Goal: Task Accomplishment & Management: Use online tool/utility

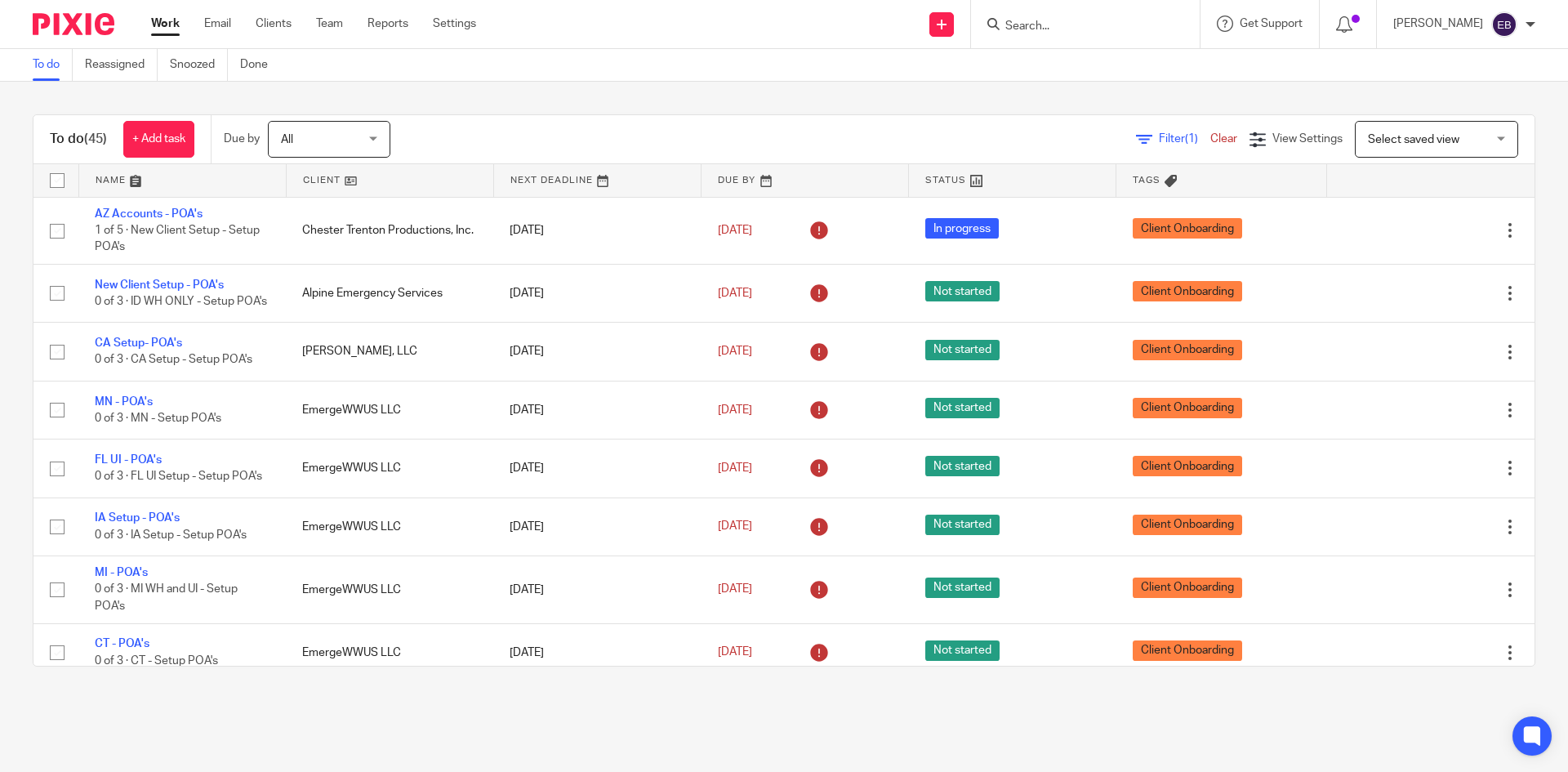
scroll to position [2266, 0]
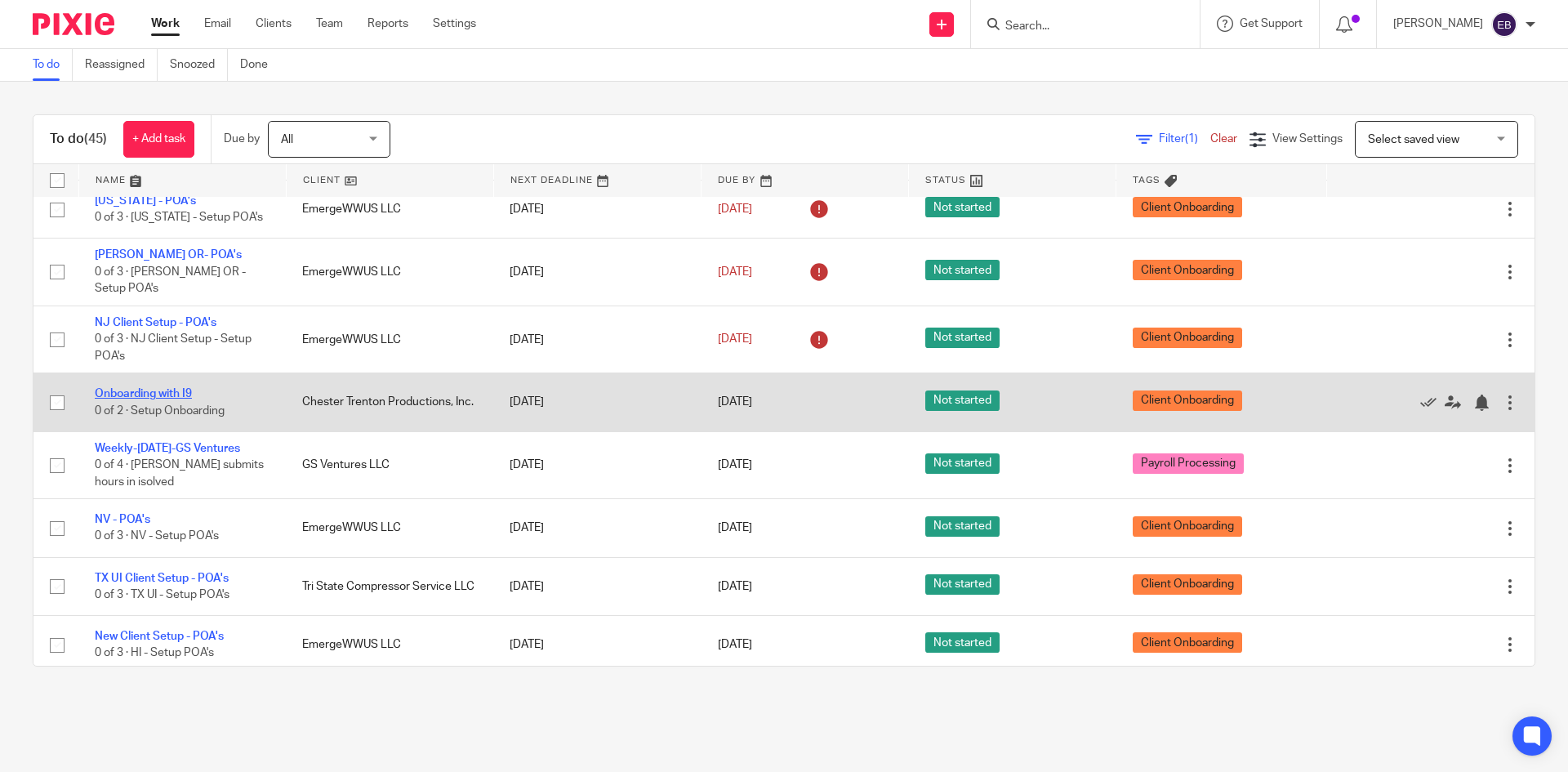
click at [181, 389] on link "Onboarding with I9" at bounding box center [143, 394] width 97 height 12
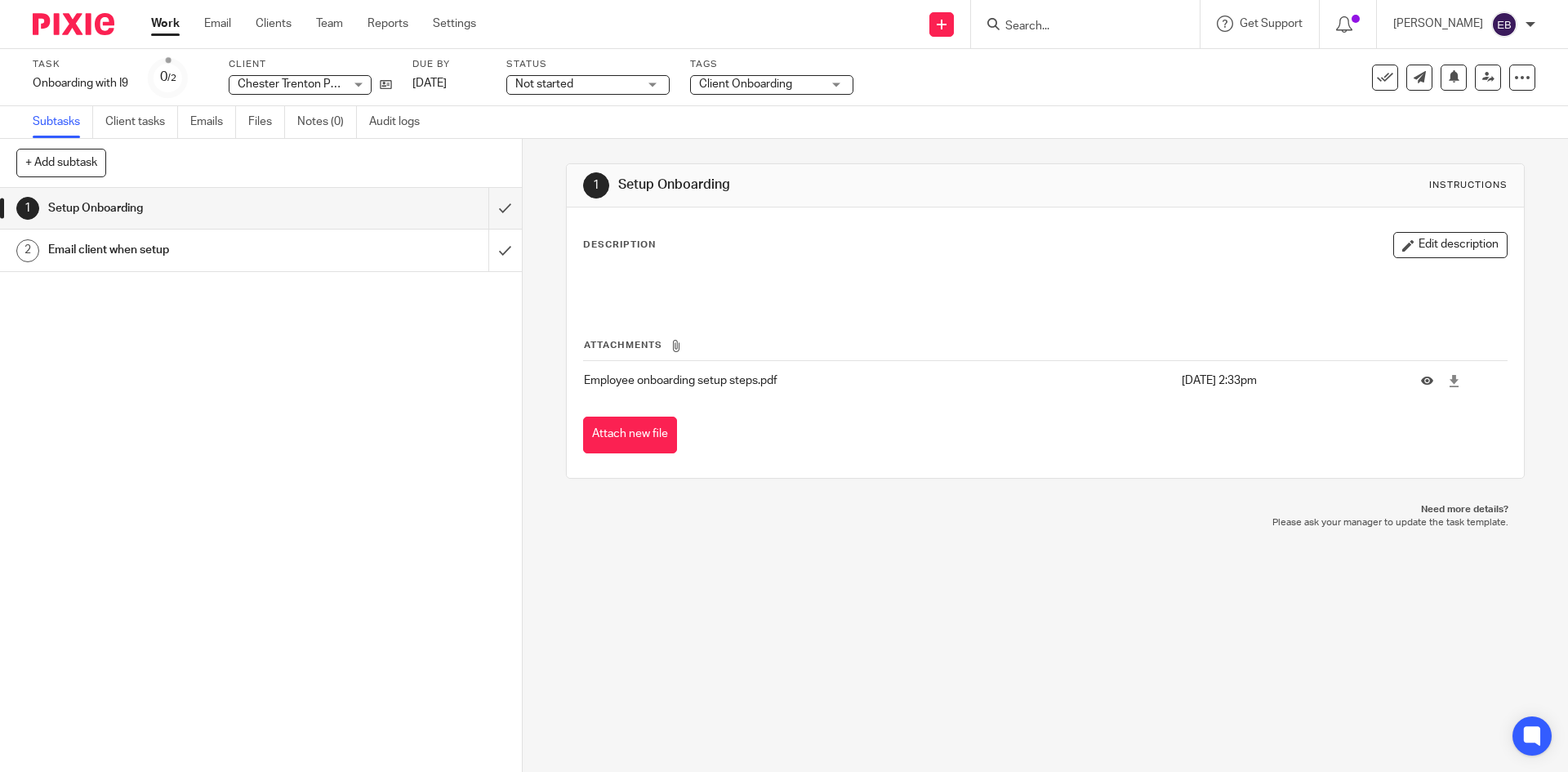
click at [275, 248] on h1 "Email client when setup" at bounding box center [189, 250] width 282 height 25
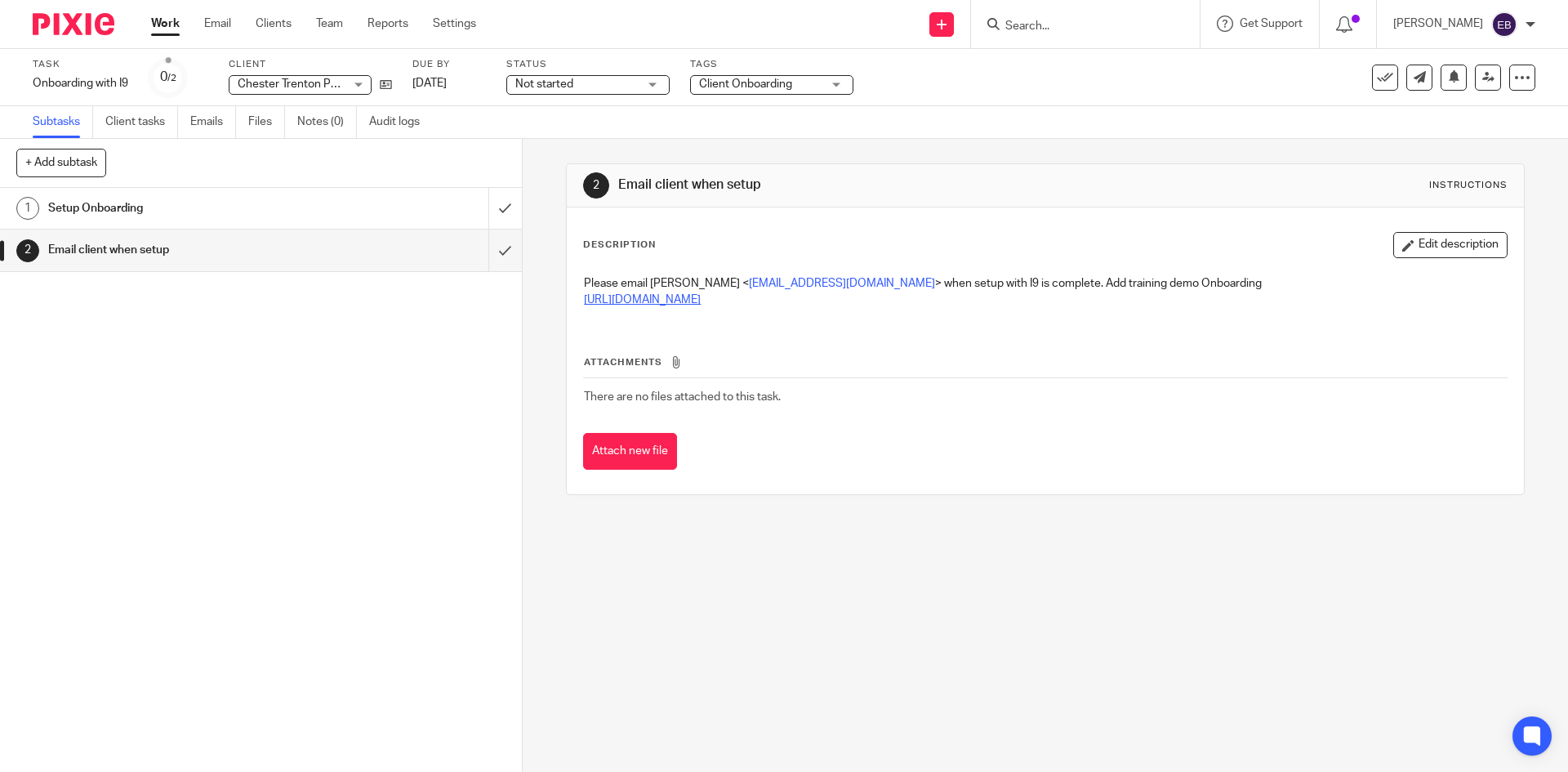
drag, startPoint x: 717, startPoint y: 300, endPoint x: 579, endPoint y: 302, distance: 138.0
click at [584, 302] on p "[URL][DOMAIN_NAME]" at bounding box center [1045, 300] width 922 height 16
copy link "[URL][DOMAIN_NAME]"
click at [486, 210] on input "submit" at bounding box center [261, 209] width 522 height 41
click at [486, 250] on input "submit" at bounding box center [261, 250] width 522 height 41
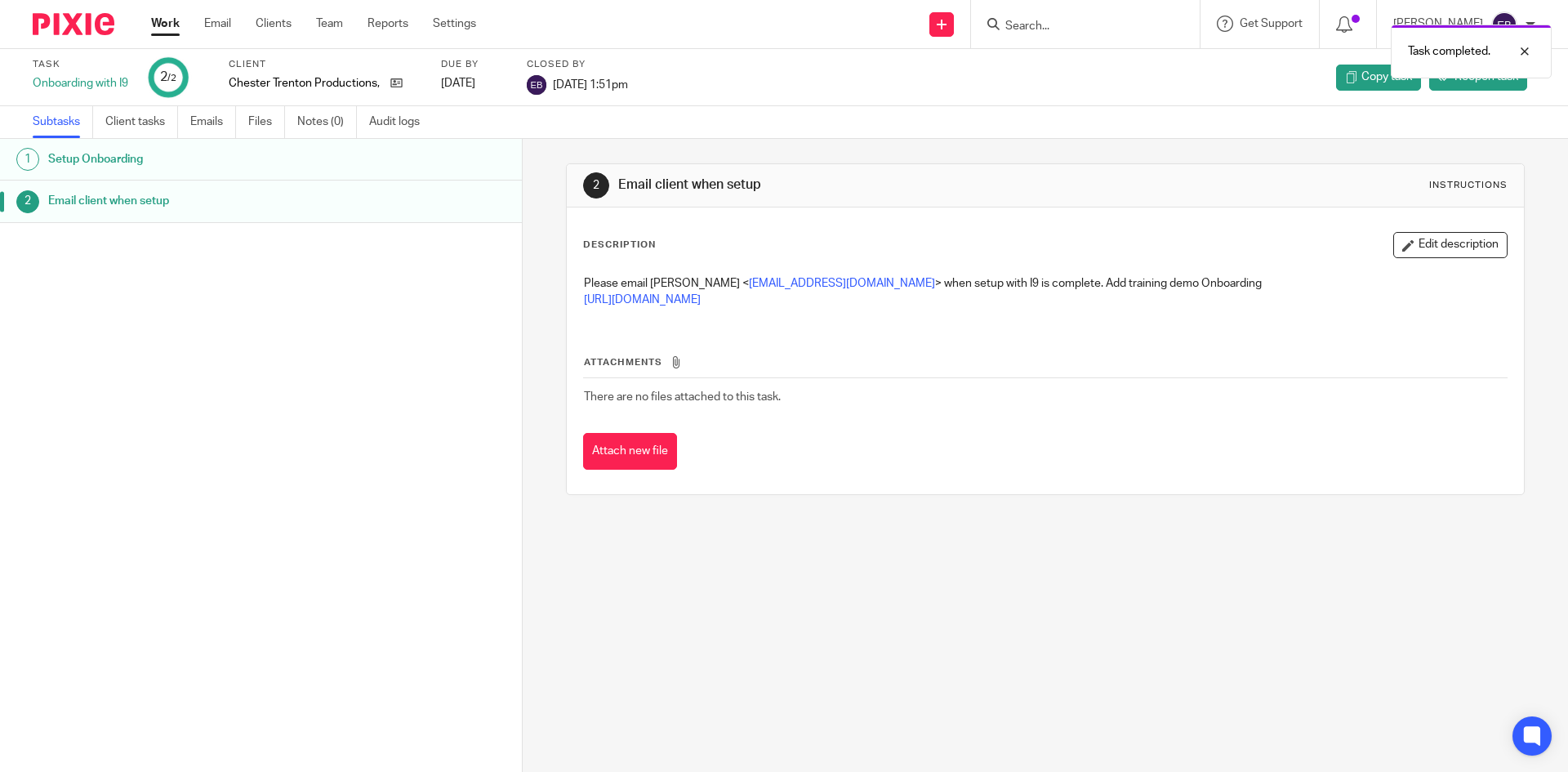
click at [164, 23] on link "Work" at bounding box center [166, 23] width 29 height 16
